Goal: Task Accomplishment & Management: Manage account settings

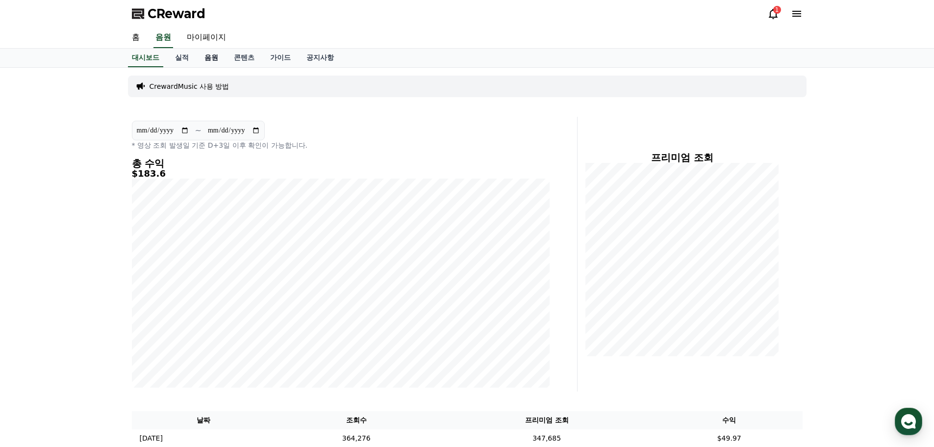
click at [212, 57] on link "음원" at bounding box center [211, 58] width 29 height 19
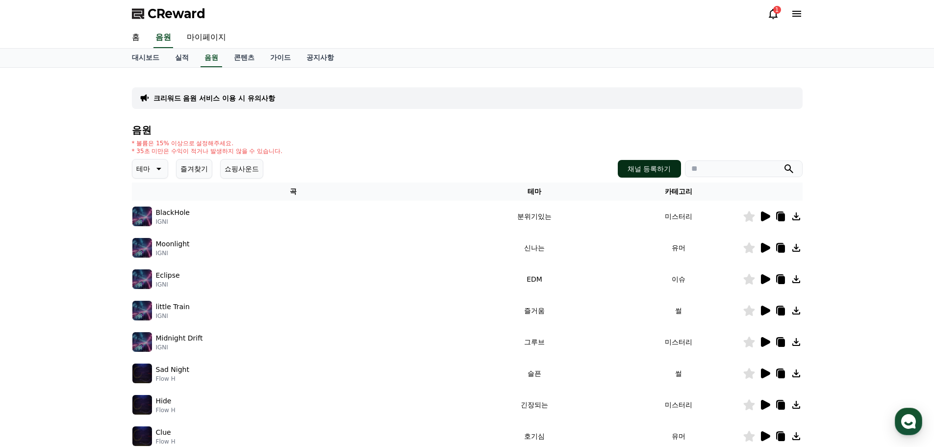
click at [634, 166] on button "채널 등록하기" at bounding box center [649, 169] width 63 height 18
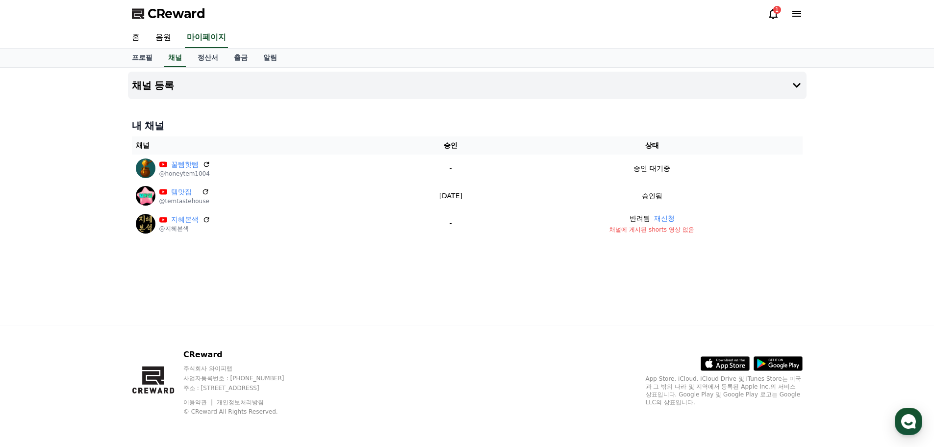
click at [772, 16] on icon at bounding box center [774, 14] width 12 height 12
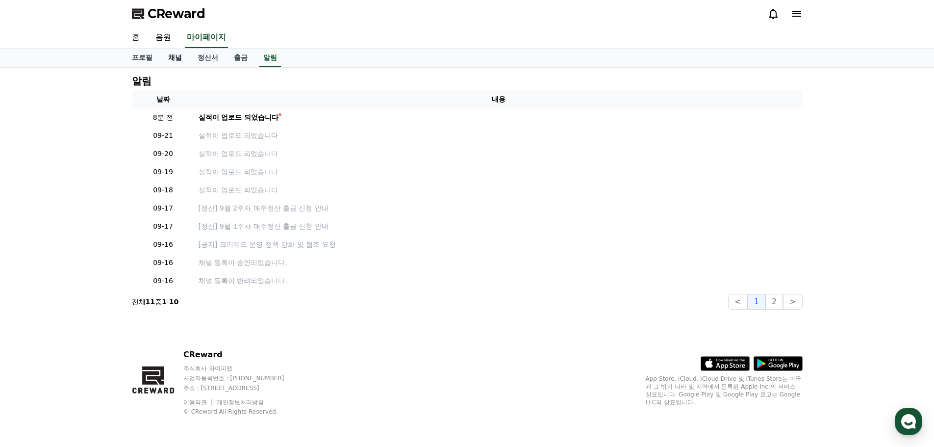
click at [177, 58] on link "채널" at bounding box center [174, 58] width 29 height 19
